Goal: Check status: Check status

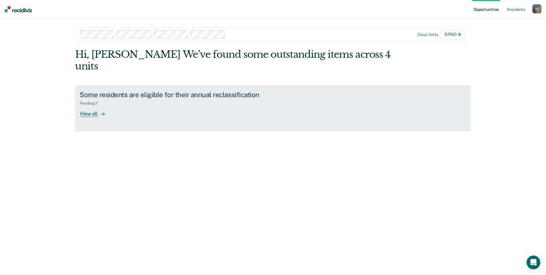
click at [98, 110] on div at bounding box center [101, 113] width 7 height 7
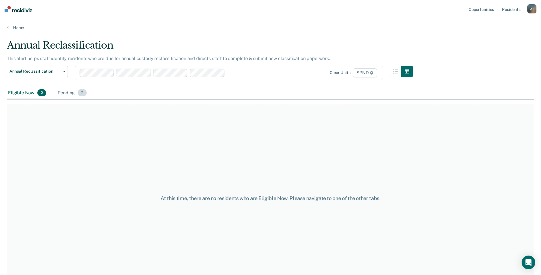
click at [57, 90] on div "Pending 7" at bounding box center [72, 93] width 31 height 13
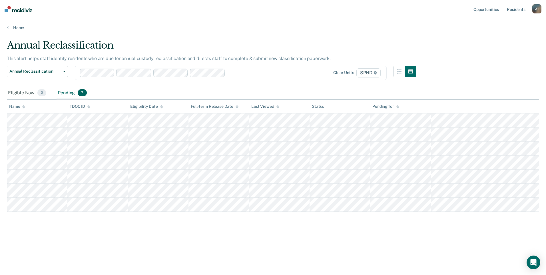
click at [69, 92] on div "Pending 7" at bounding box center [72, 93] width 31 height 13
